Goal: Task Accomplishment & Management: Use online tool/utility

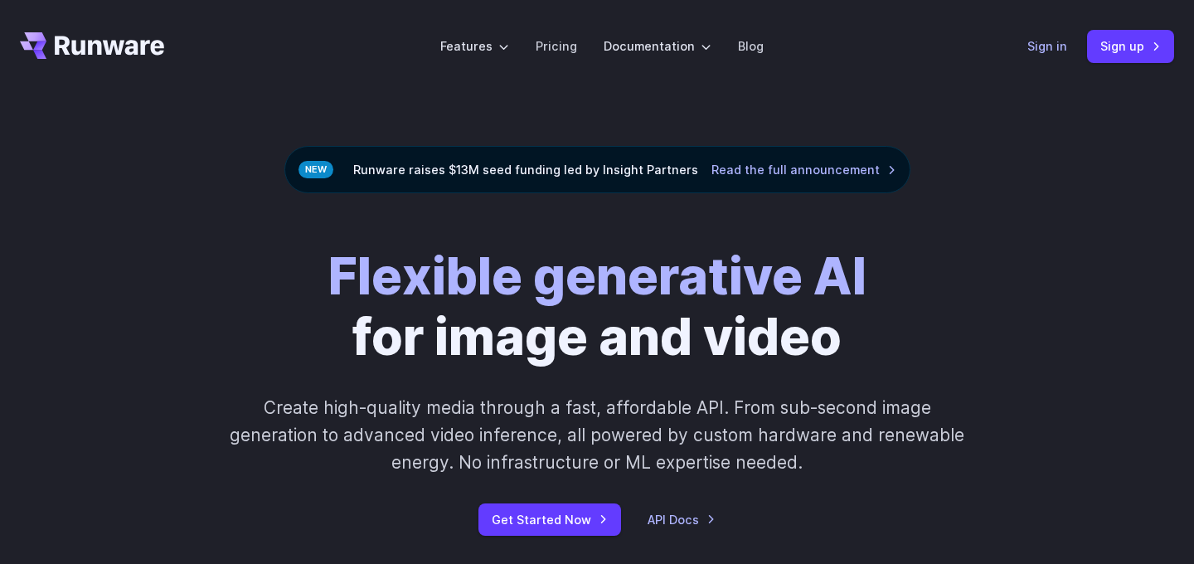
click at [1056, 48] on link "Sign in" at bounding box center [1047, 45] width 40 height 19
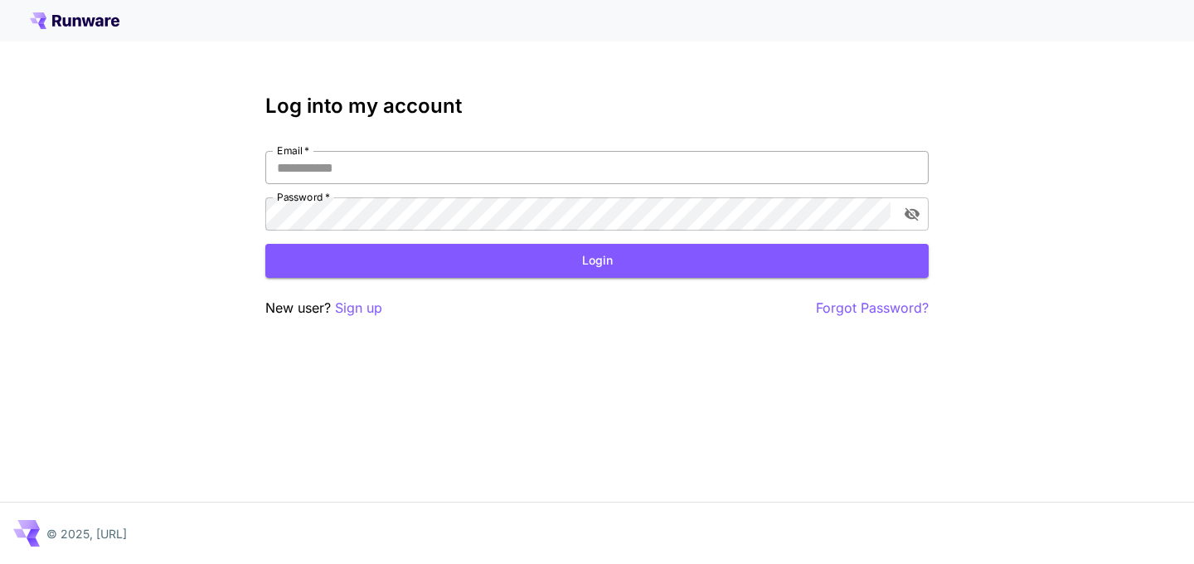
click at [312, 166] on input "Email   *" at bounding box center [596, 167] width 663 height 33
paste input "**********"
type input "**********"
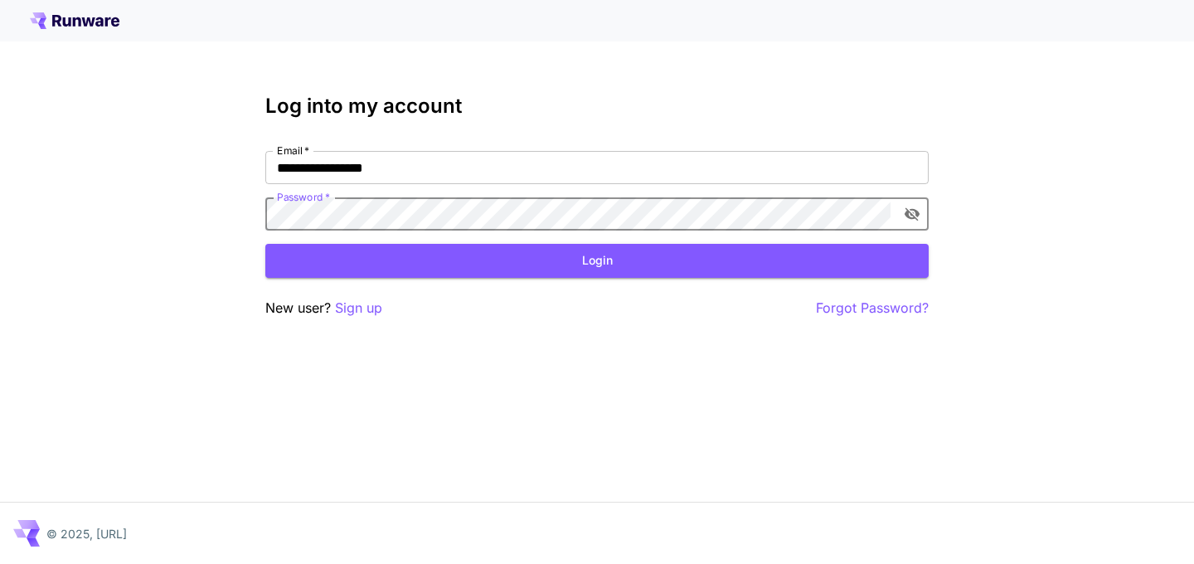
click at [315, 203] on label "Password   *" at bounding box center [303, 197] width 53 height 14
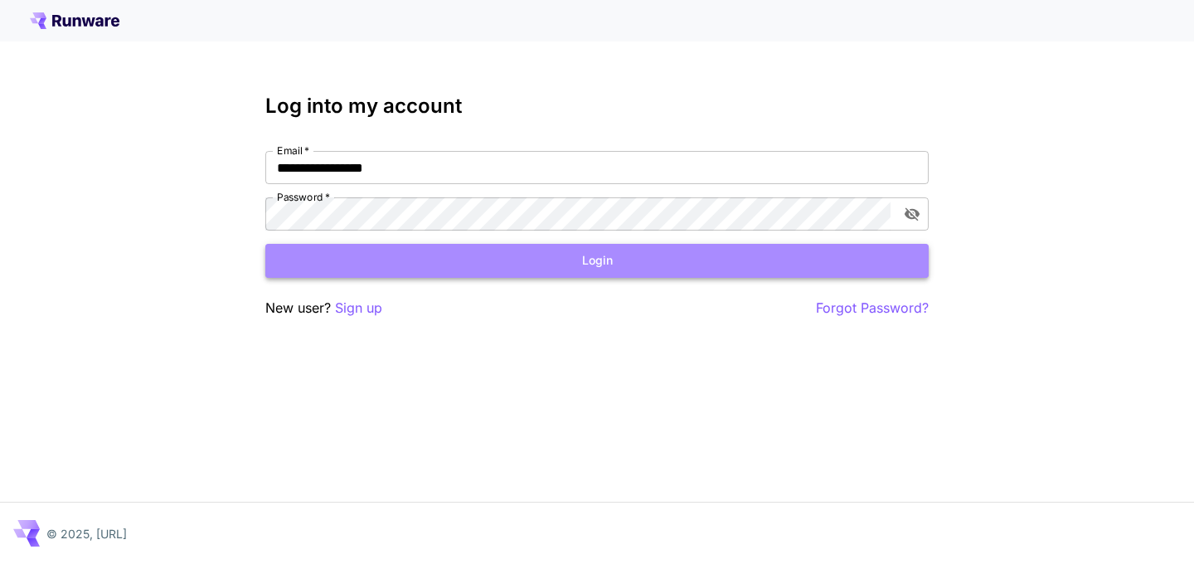
click at [391, 252] on button "Login" at bounding box center [596, 261] width 663 height 34
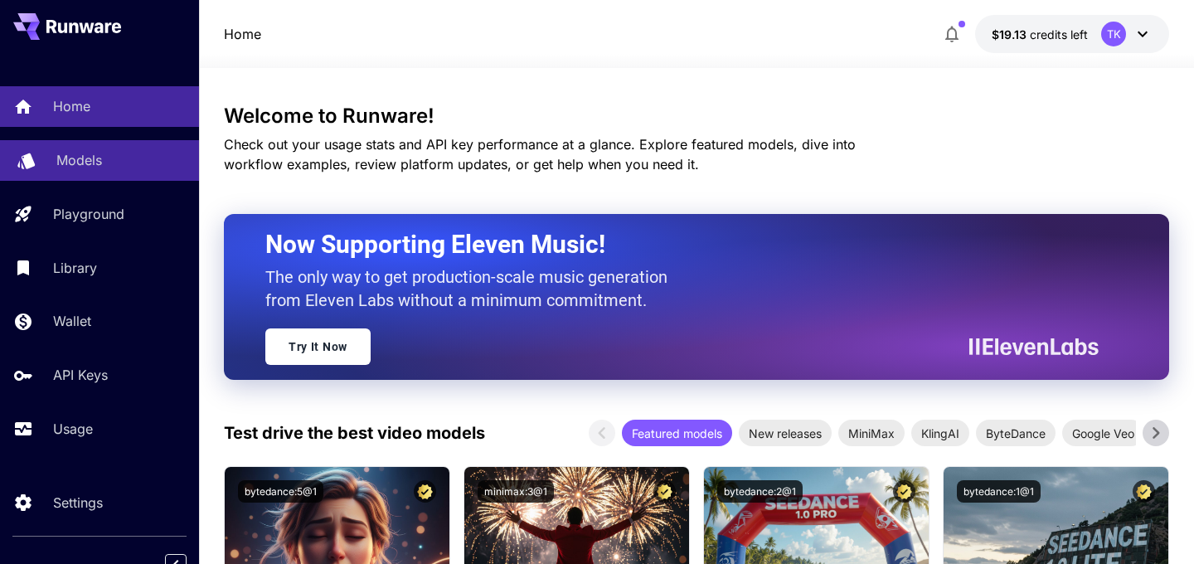
click at [109, 152] on div "Models" at bounding box center [120, 160] width 129 height 20
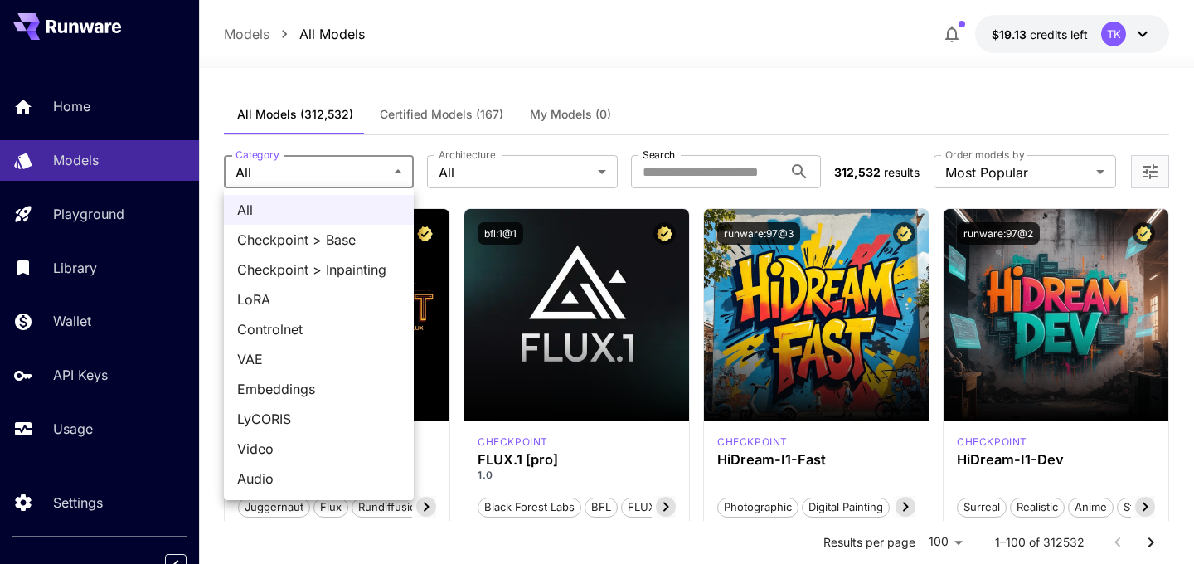
click at [447, 174] on div at bounding box center [597, 282] width 1194 height 564
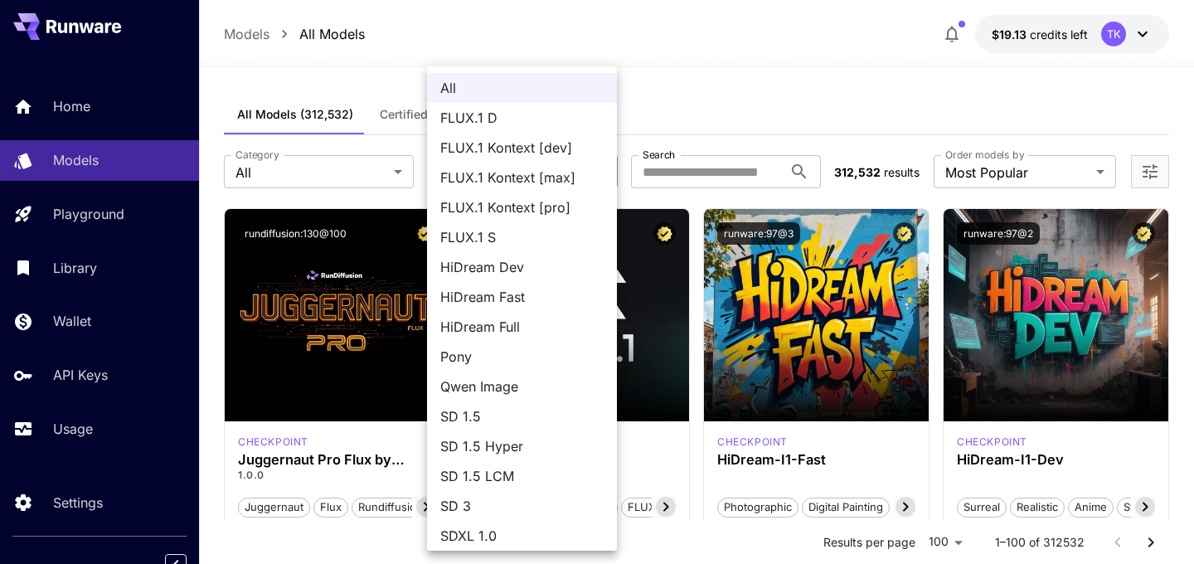
click at [512, 144] on span "FLUX.1 Kontext [dev]" at bounding box center [521, 148] width 163 height 20
type input "**********"
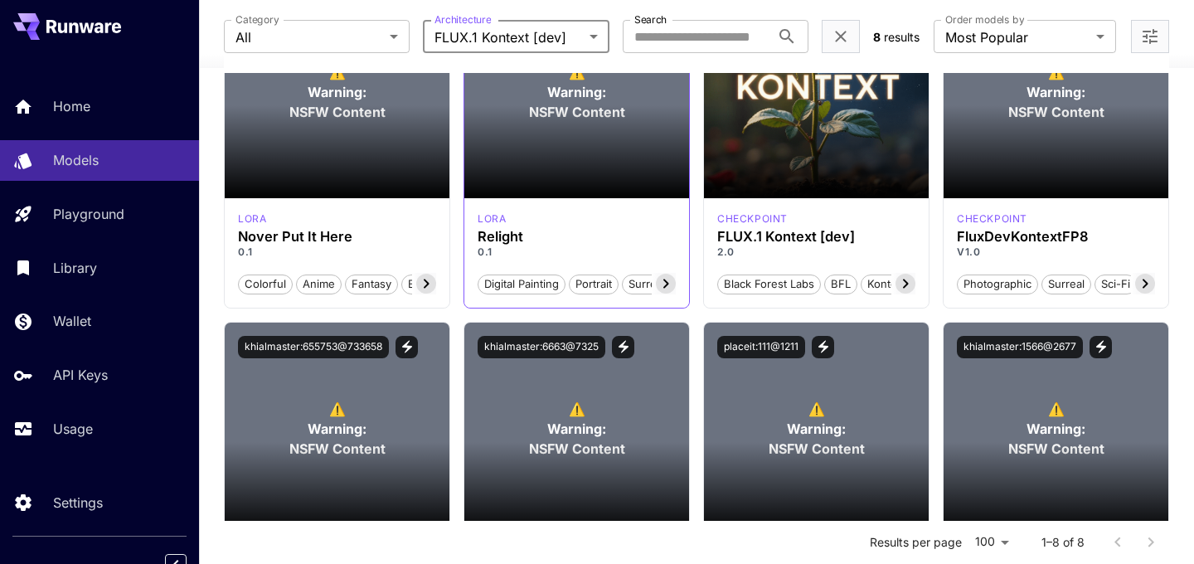
scroll to position [420, 0]
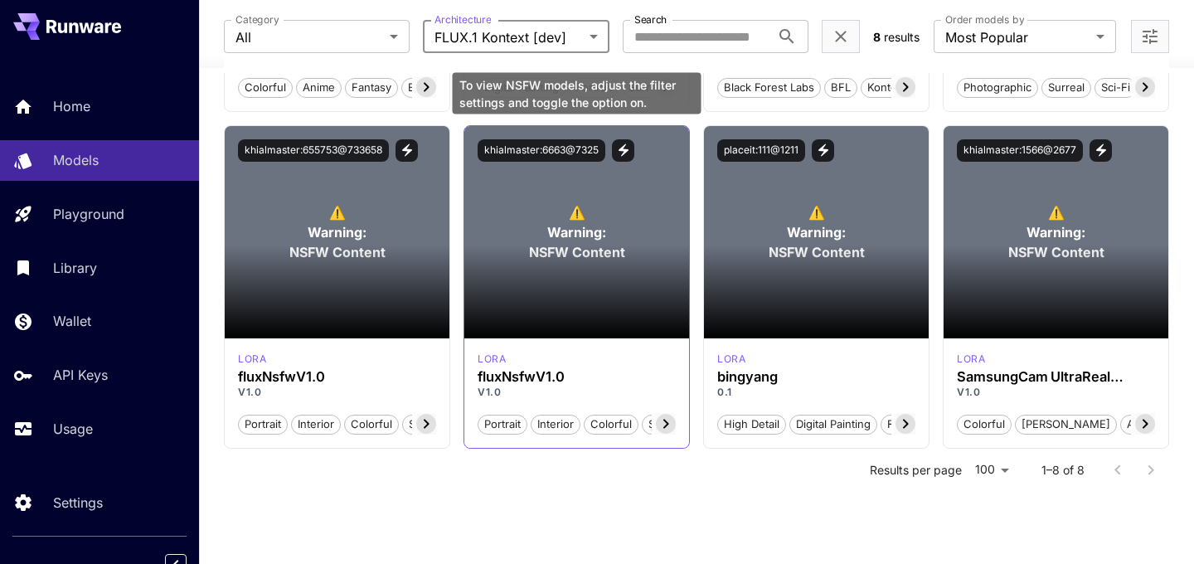
click at [569, 230] on span "Warning:" at bounding box center [576, 232] width 59 height 20
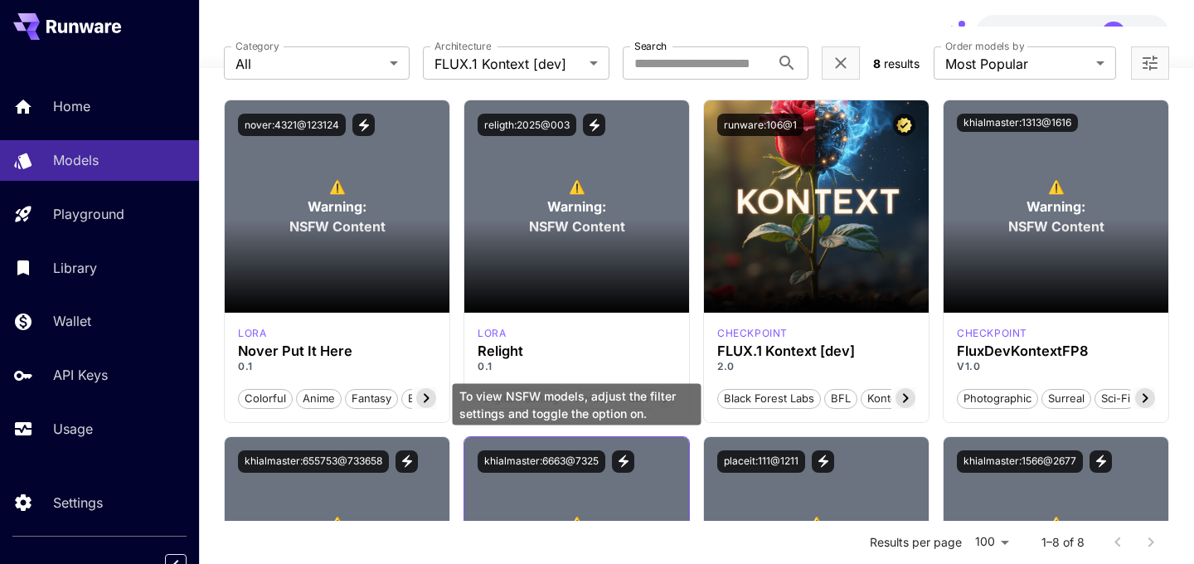
scroll to position [0, 0]
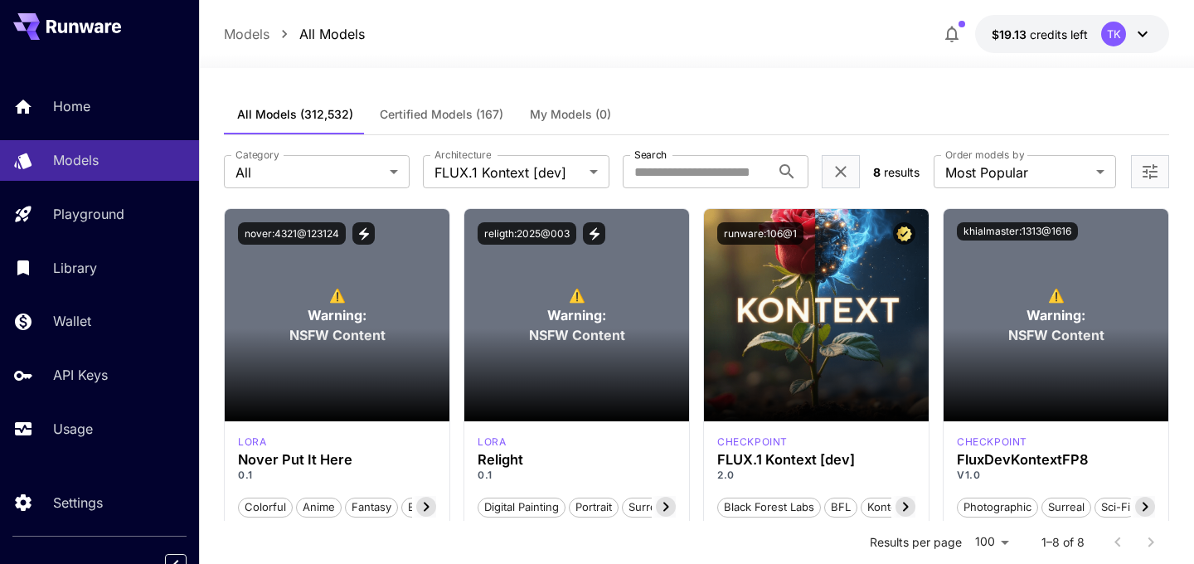
click at [1168, 171] on div at bounding box center [1150, 171] width 38 height 33
click at [1157, 172] on icon "Open more filters" at bounding box center [1150, 172] width 20 height 20
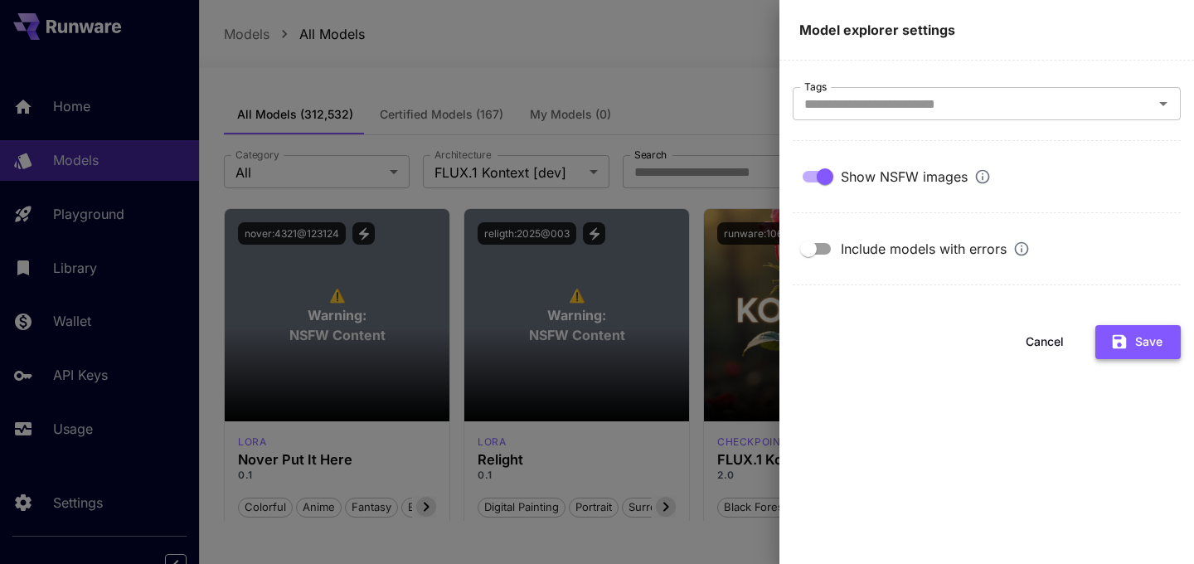
click at [1146, 344] on button "Save" at bounding box center [1137, 342] width 85 height 34
